Goal: Task Accomplishment & Management: Manage account settings

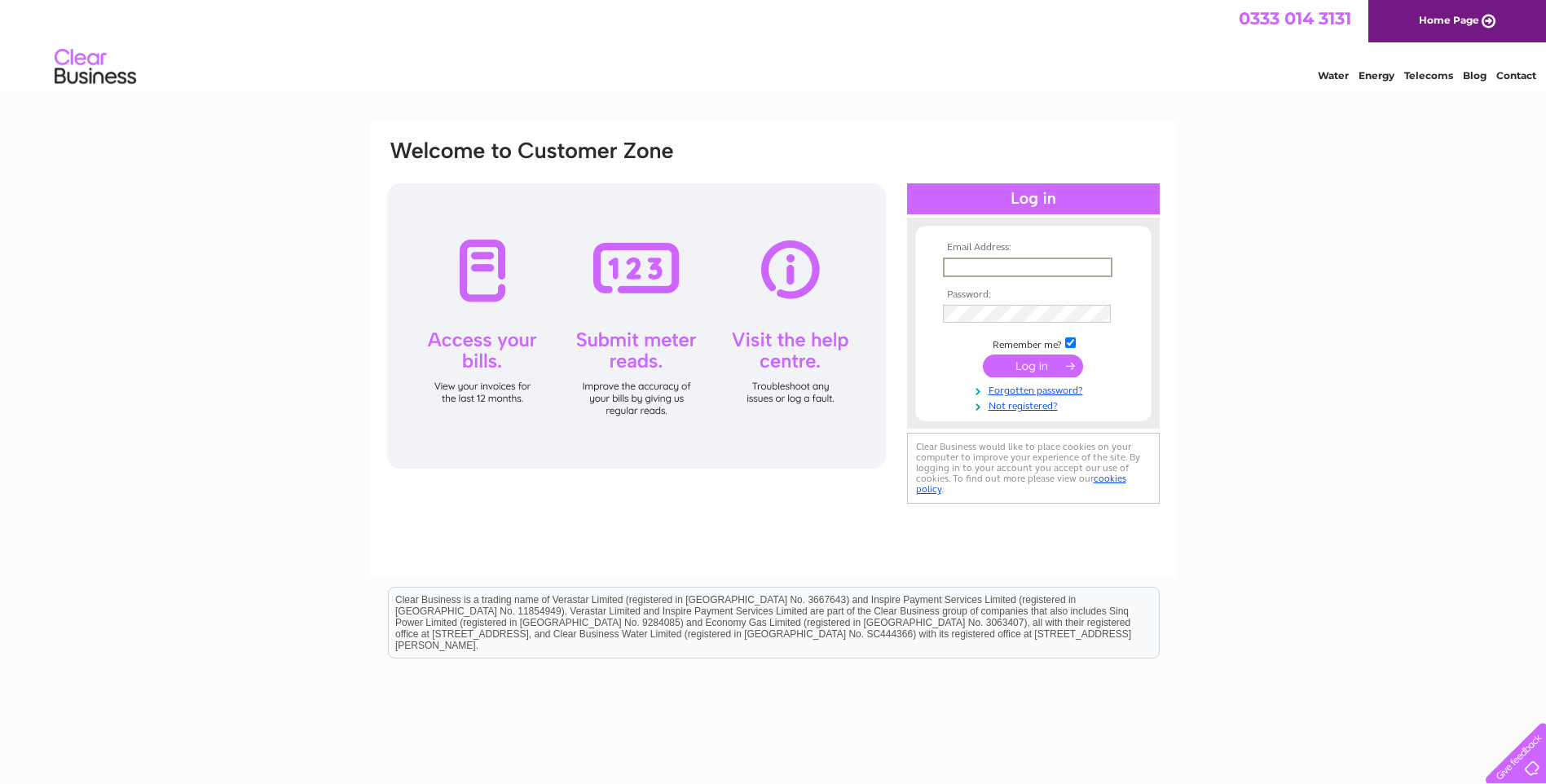
click at [988, 263] on input "text" at bounding box center [1027, 267] width 169 height 19
type input "glasgow@btguk.com"
click at [1037, 366] on input "submit" at bounding box center [1034, 366] width 101 height 23
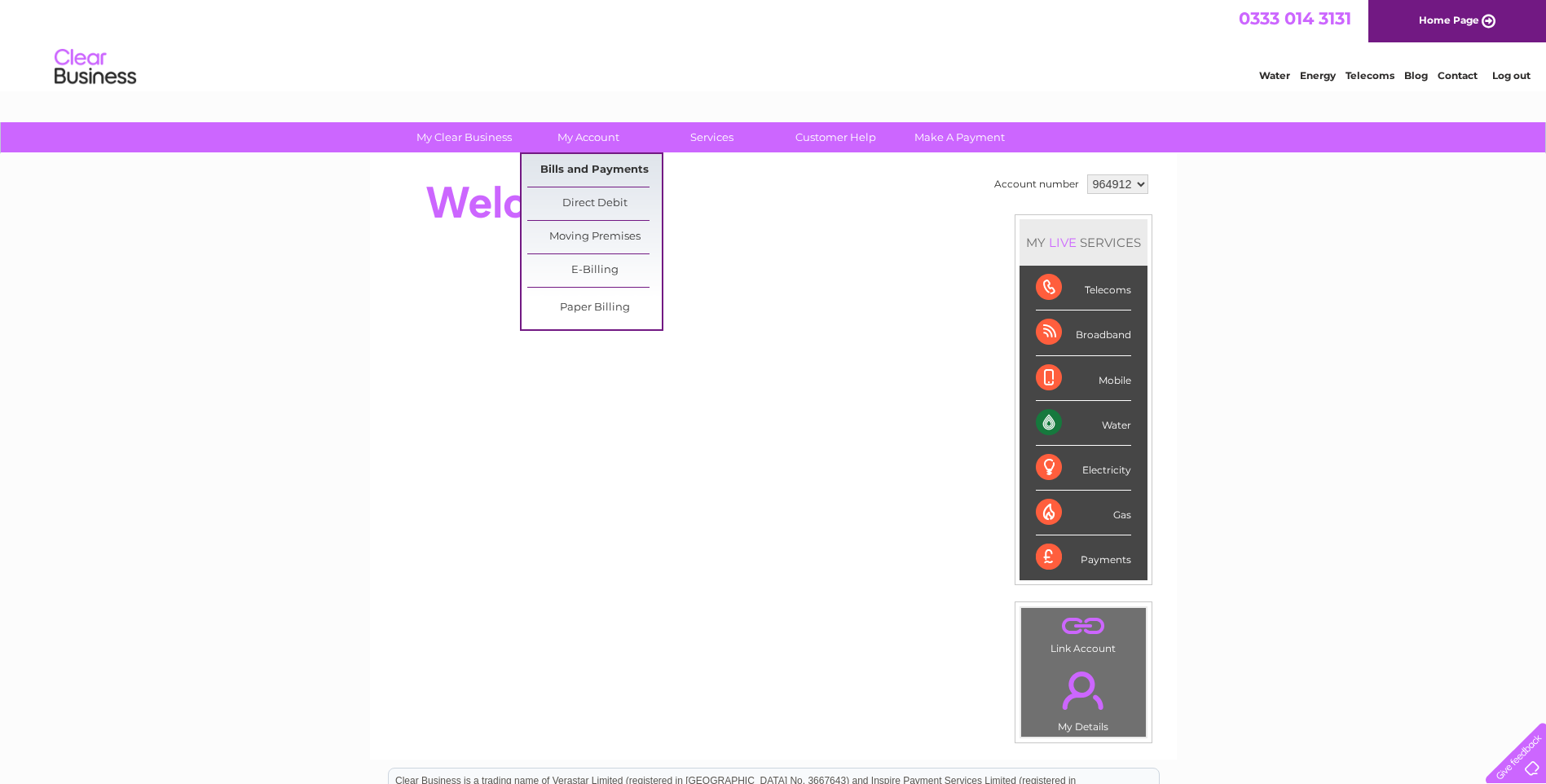
click at [585, 167] on link "Bills and Payments" at bounding box center [594, 170] width 134 height 33
